Goal: Navigation & Orientation: Find specific page/section

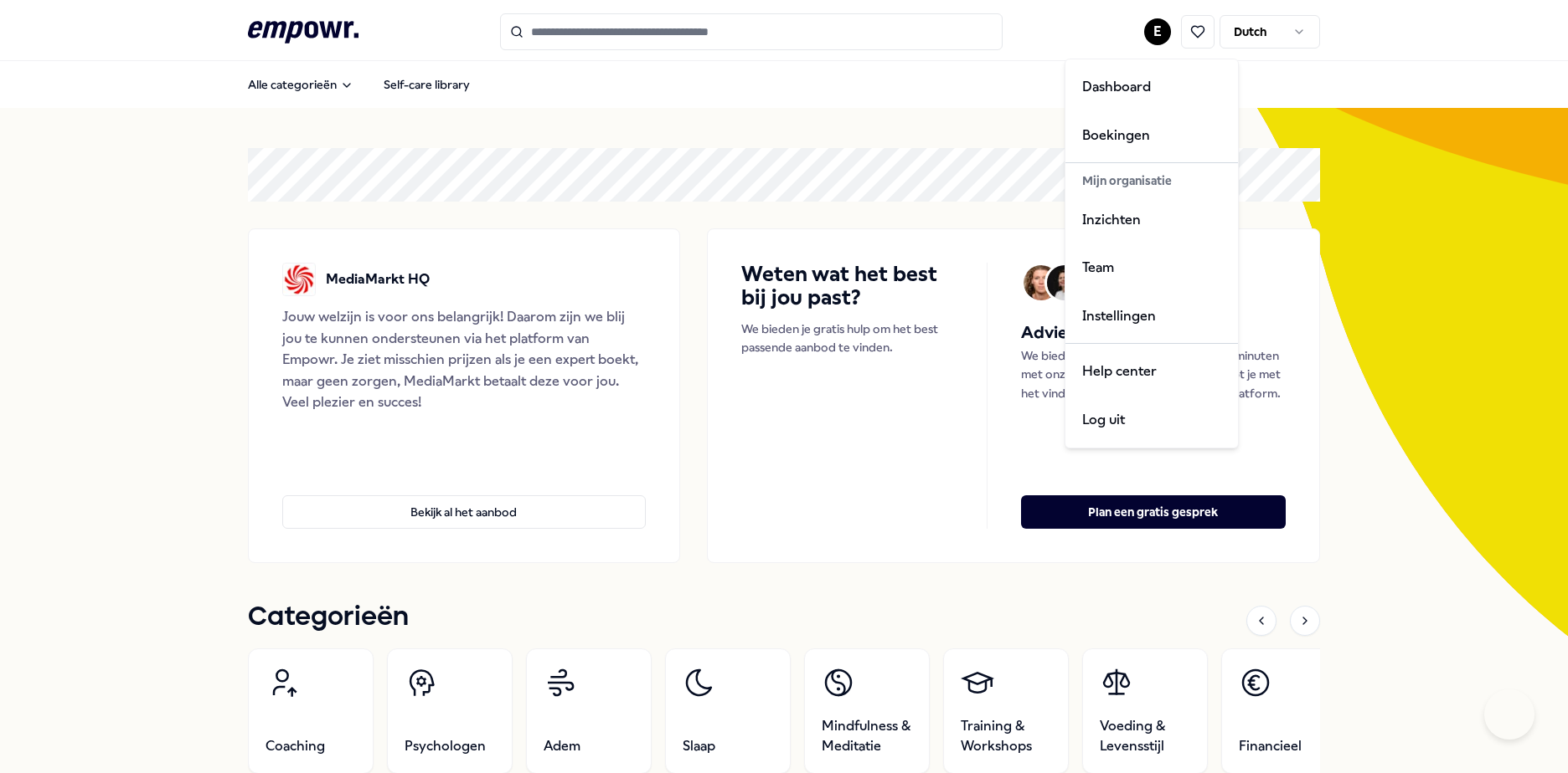
click at [1153, 32] on html ".empowr-logo_svg__cls-1{fill:#03032f} E Dutch Alle categorieën Self-care librar…" at bounding box center [784, 386] width 1568 height 773
click at [1123, 103] on div "Dashboard" at bounding box center [1151, 87] width 166 height 49
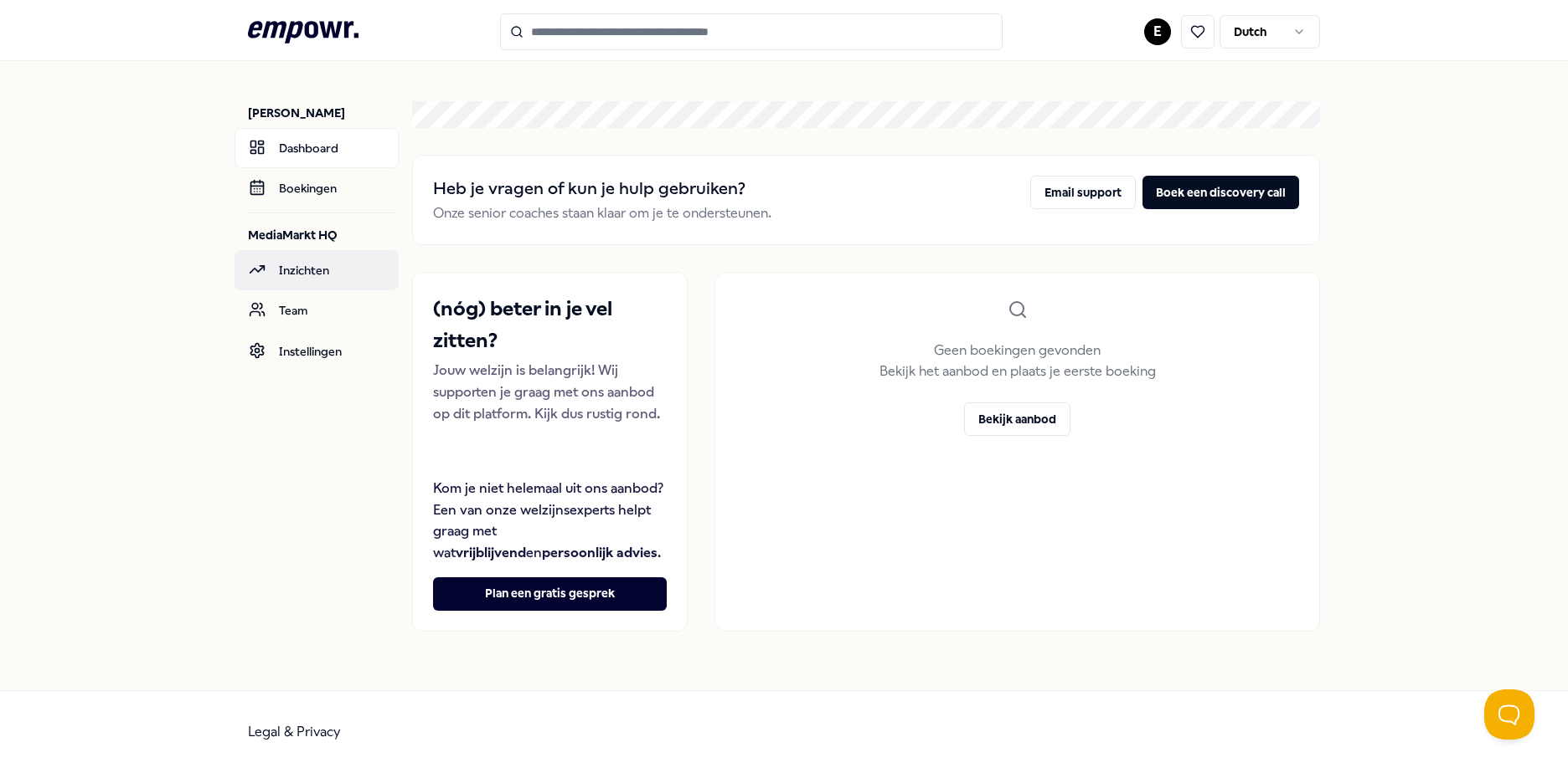
click at [311, 280] on link "Inzichten" at bounding box center [316, 271] width 164 height 40
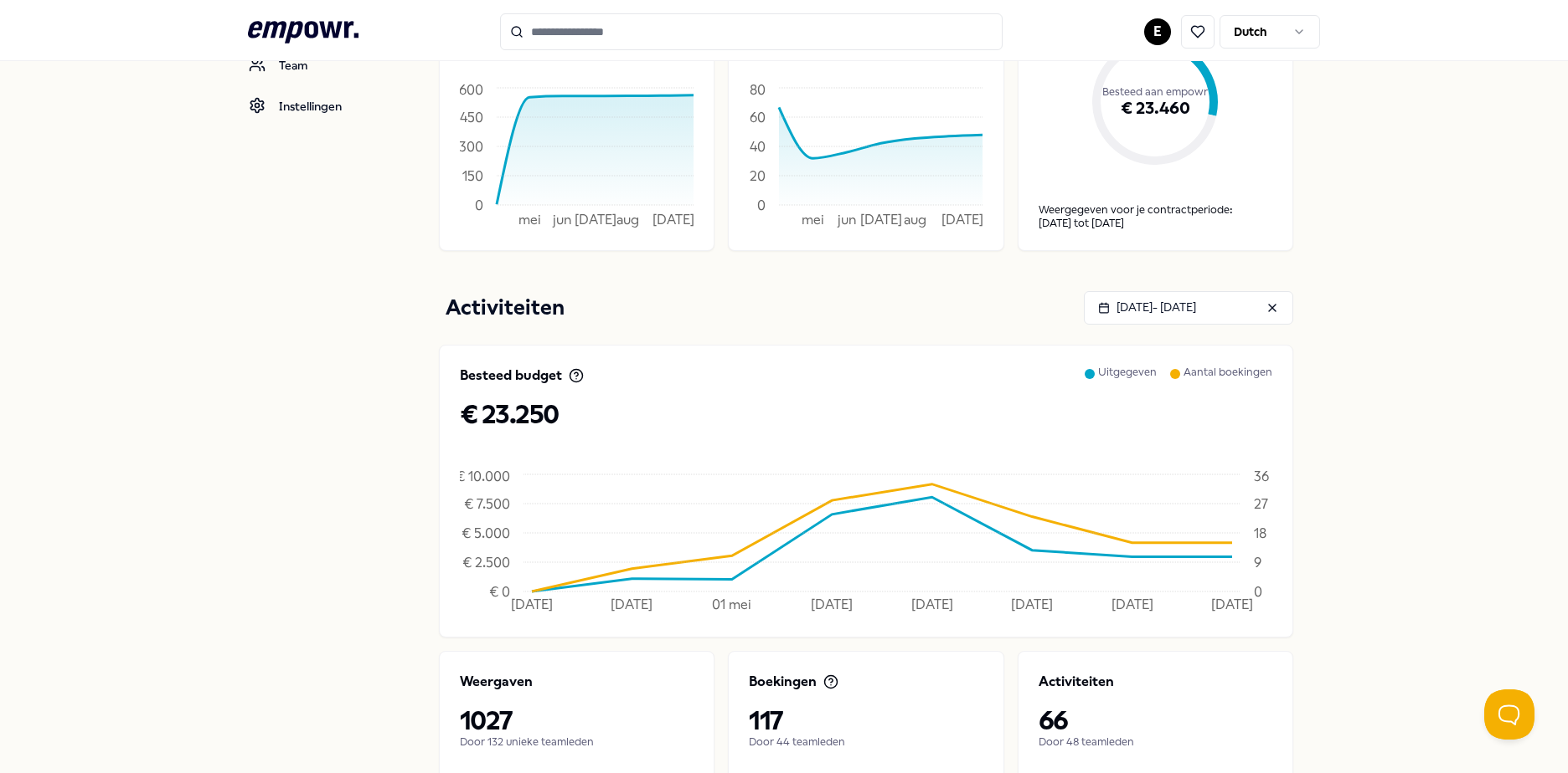
scroll to position [565, 0]
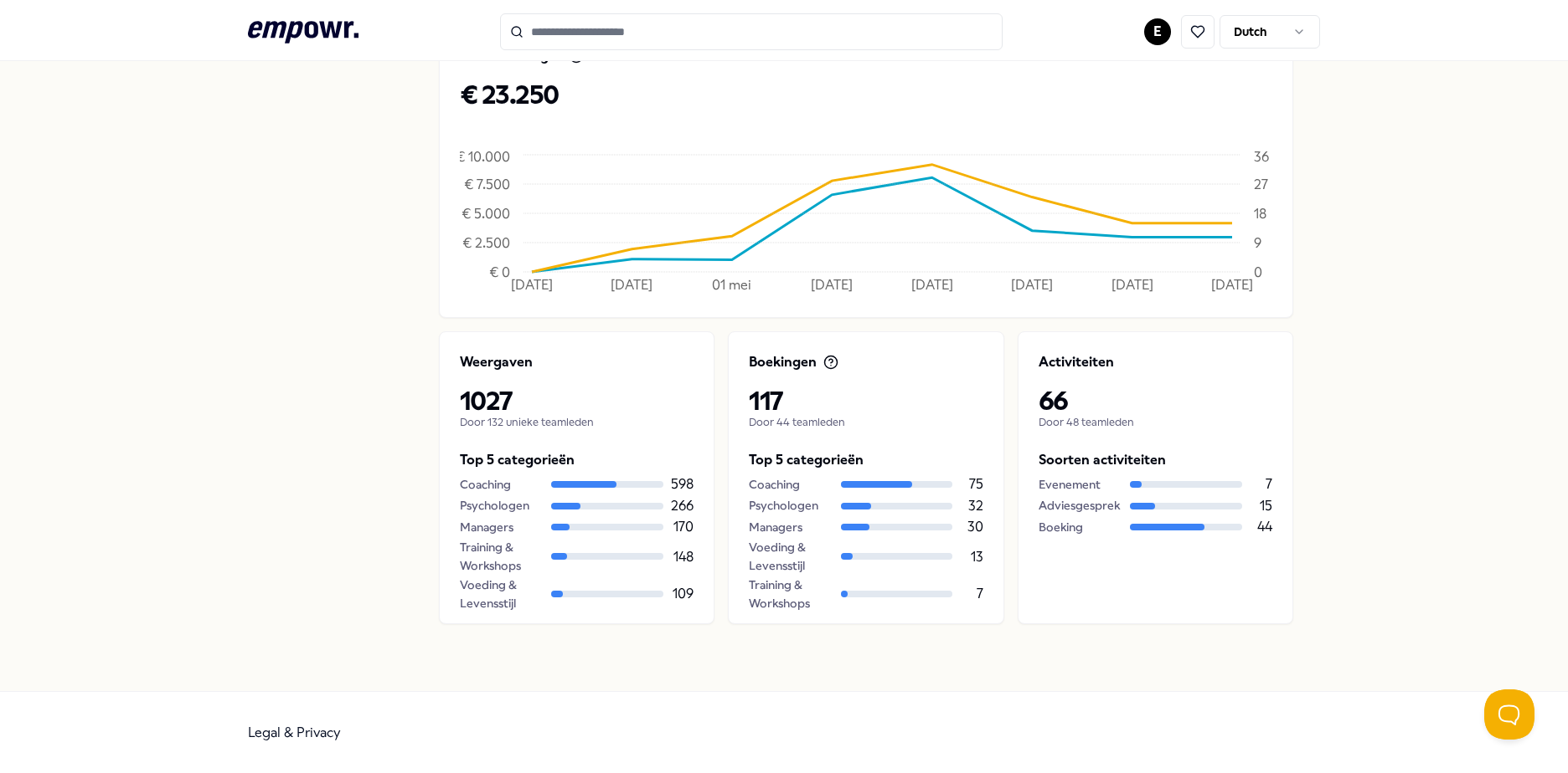
click at [1164, 32] on div "E Dutch" at bounding box center [1232, 32] width 176 height 34
click at [1148, 19] on html ".empowr-logo_svg__cls-1{fill:#03032f} E Dutch [PERSON_NAME] Dashboard Boekingen…" at bounding box center [784, 386] width 1568 height 773
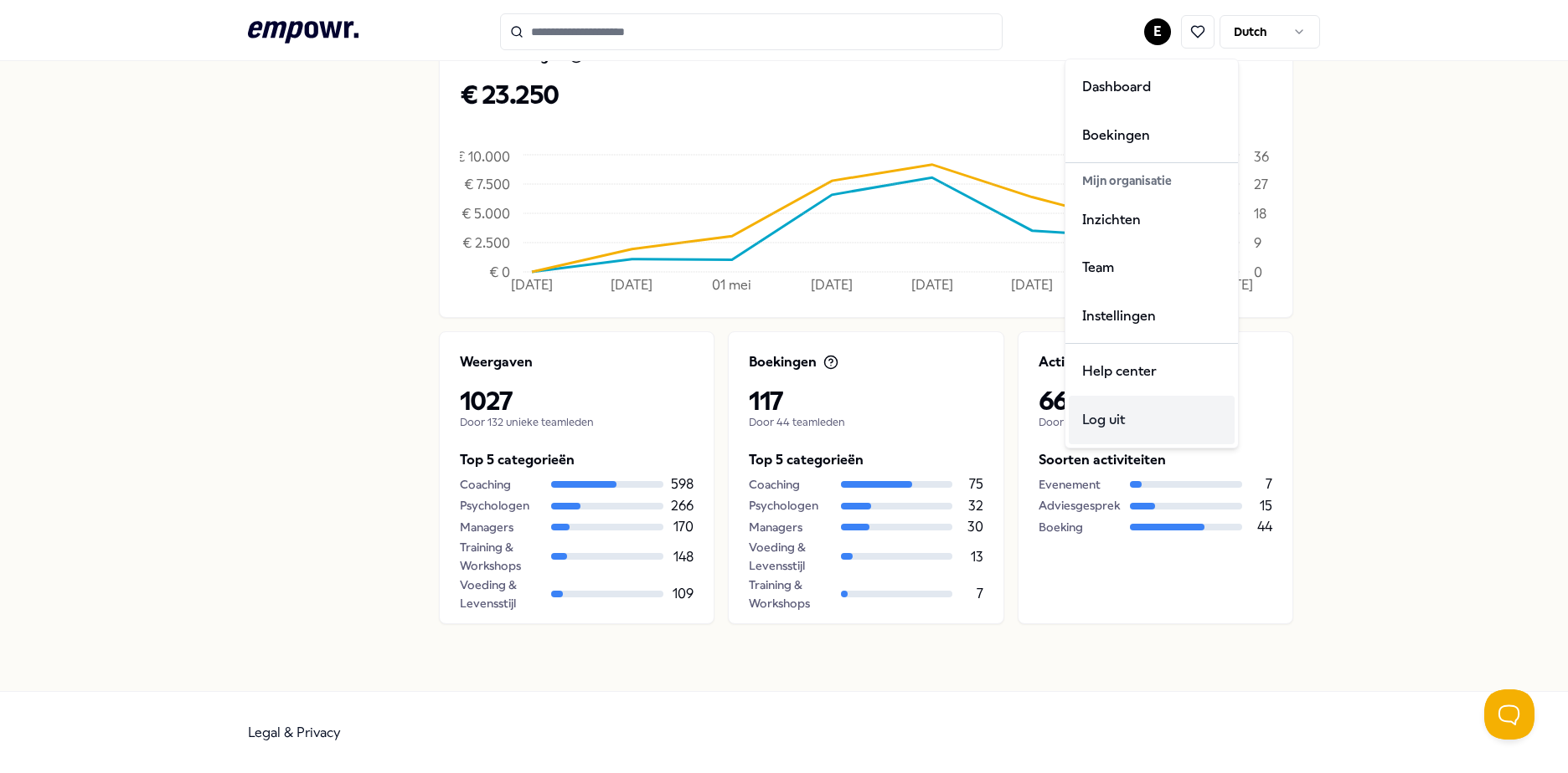
click at [1116, 427] on div "Log uit" at bounding box center [1151, 420] width 166 height 49
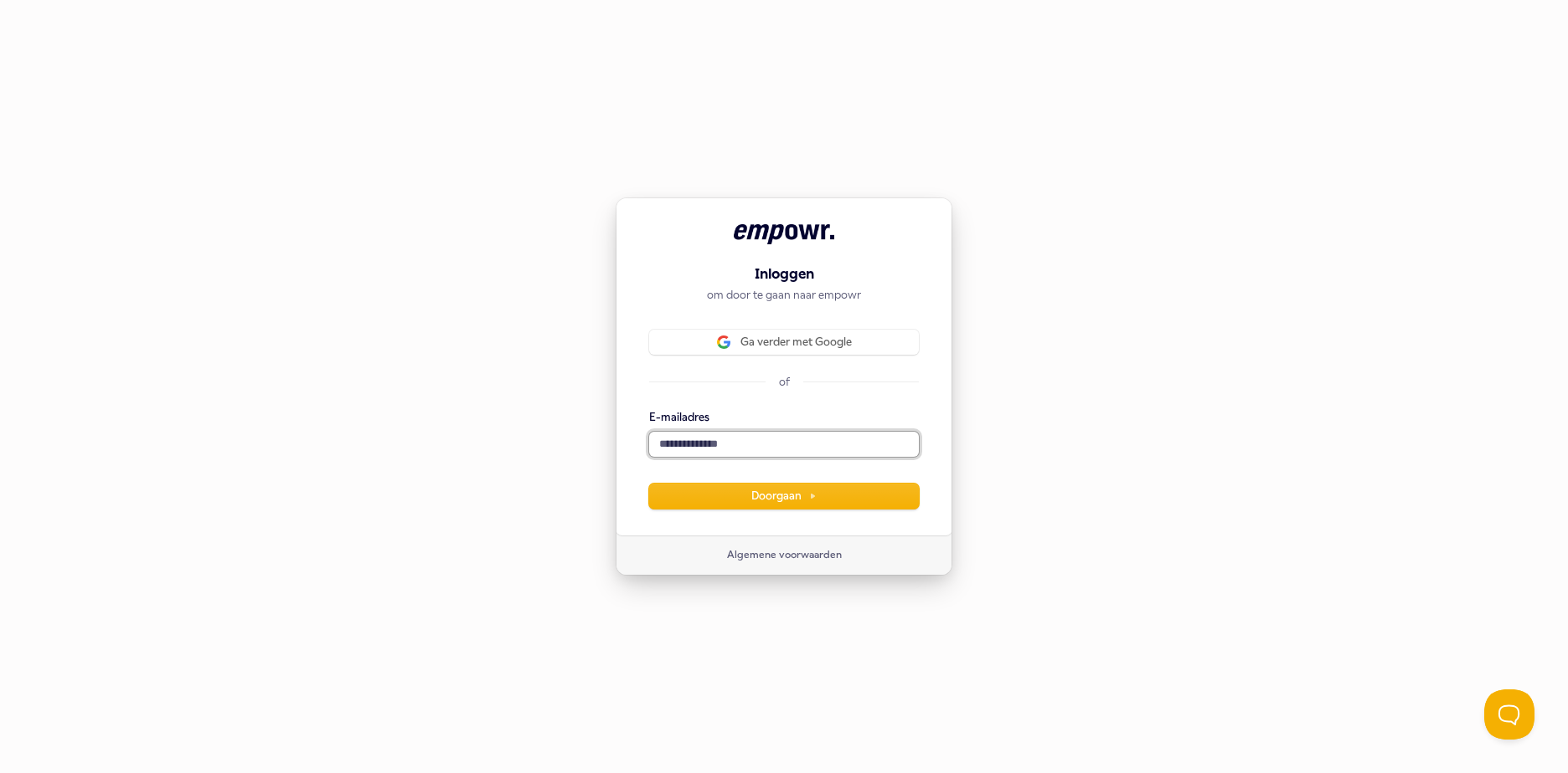
click at [710, 444] on input "E-mailadres" at bounding box center [784, 444] width 270 height 25
click at [689, 503] on button "Doorgaan" at bounding box center [784, 497] width 270 height 25
type input "**********"
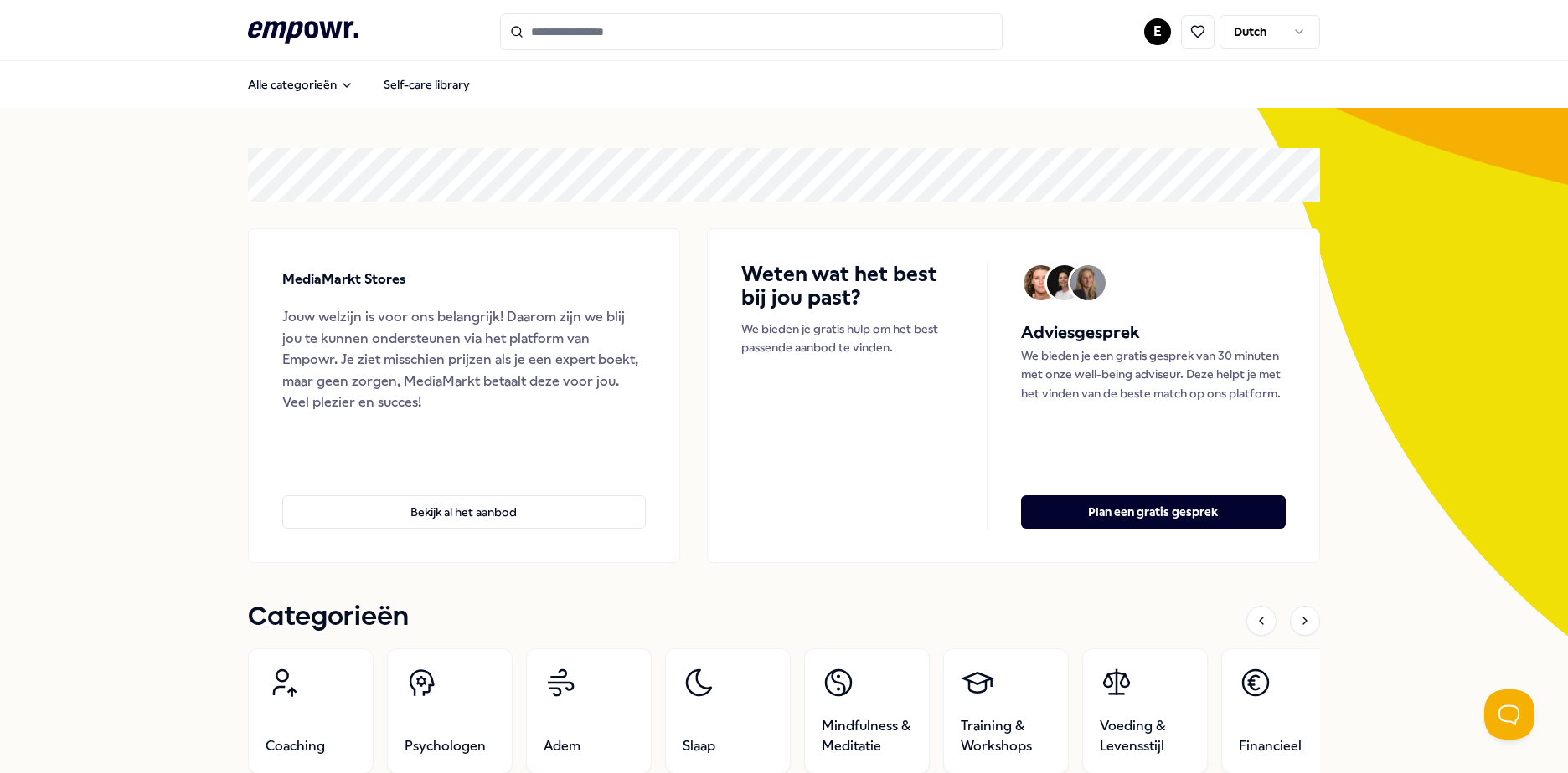
click at [1163, 31] on html ".empowr-logo_svg__cls-1{fill:#03032f} E Dutch Alle categorieën Self-care librar…" at bounding box center [784, 386] width 1568 height 773
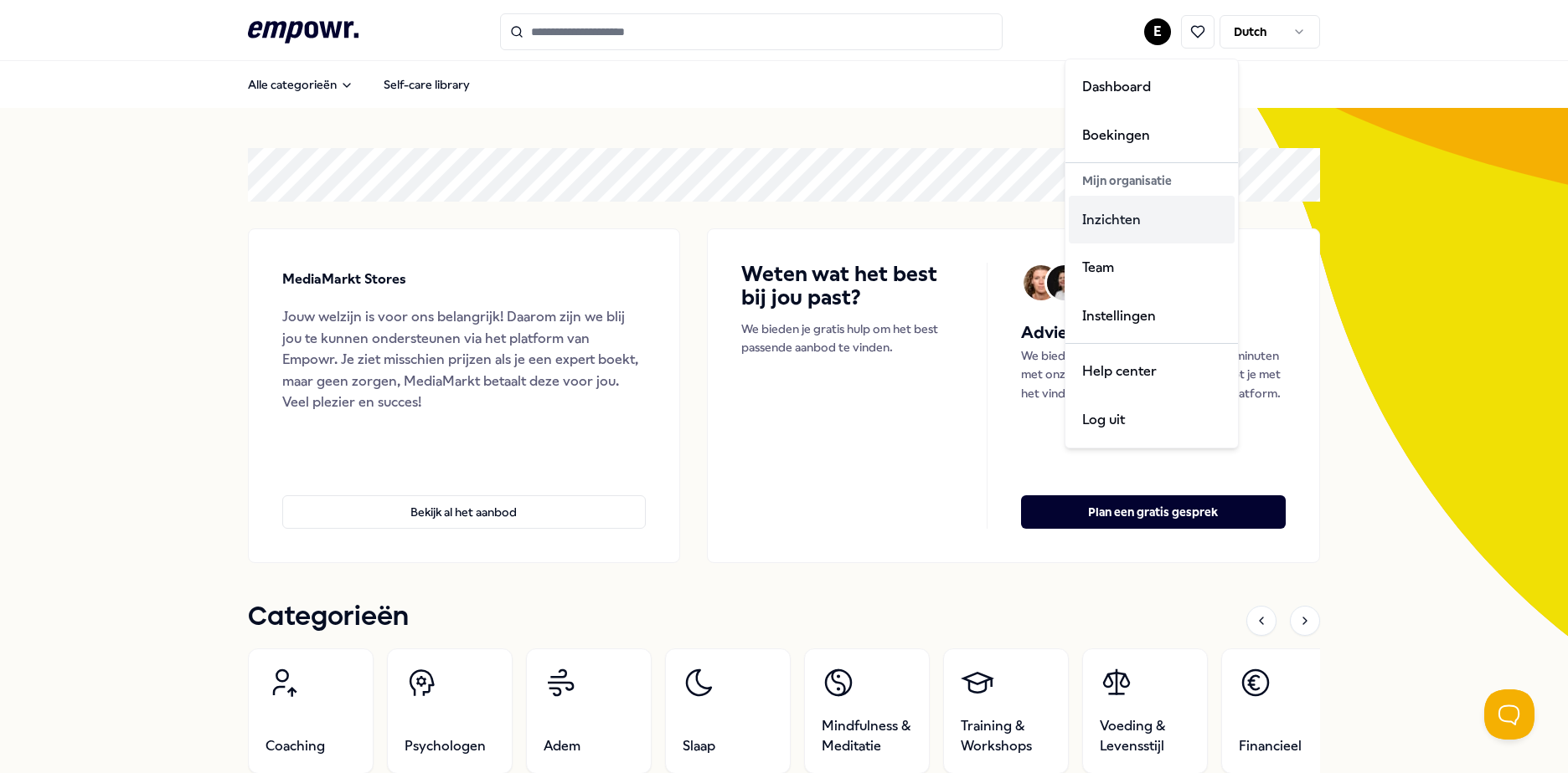
click at [1113, 234] on div "Inzichten" at bounding box center [1151, 220] width 166 height 49
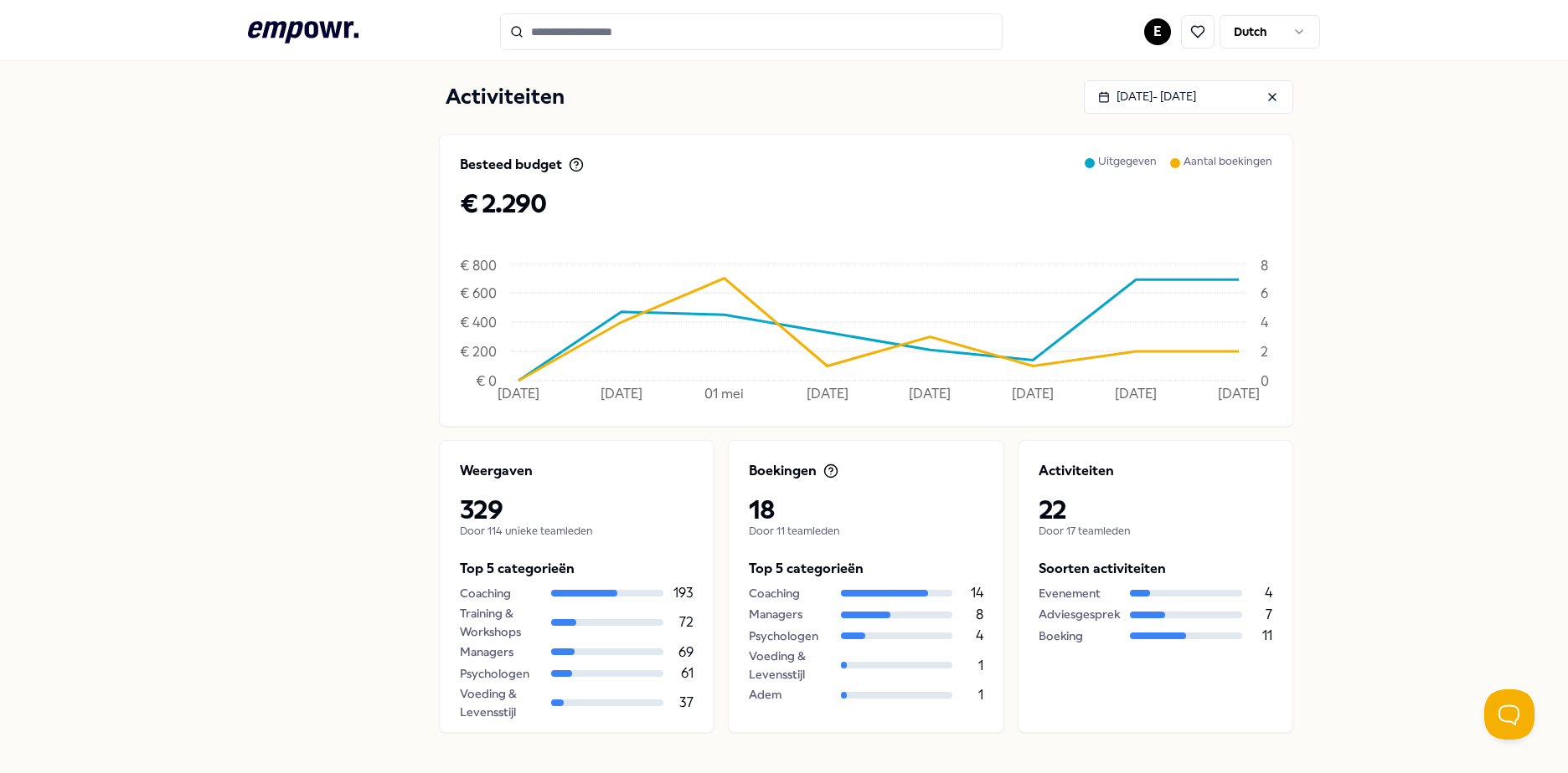
scroll to position [565, 0]
